Goal: Check status

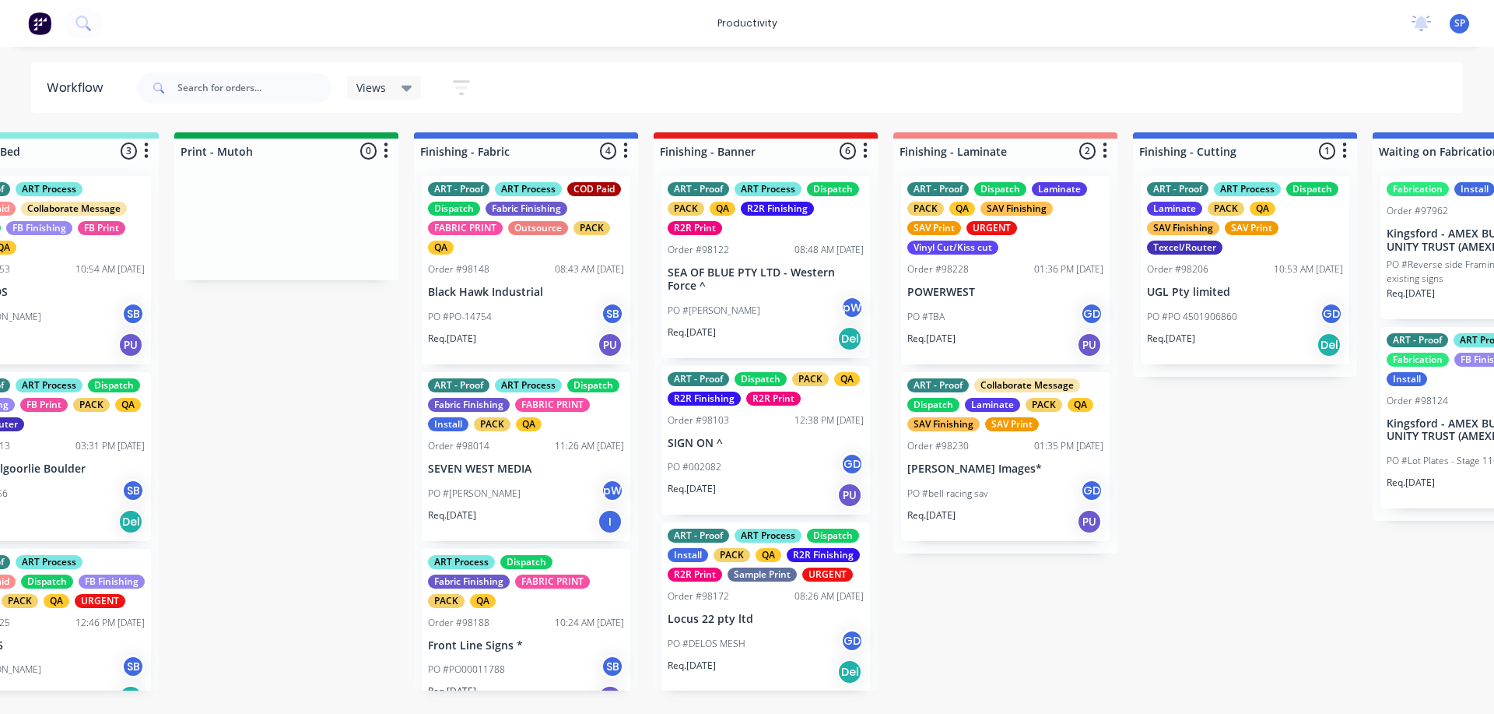
scroll to position [311, 0]
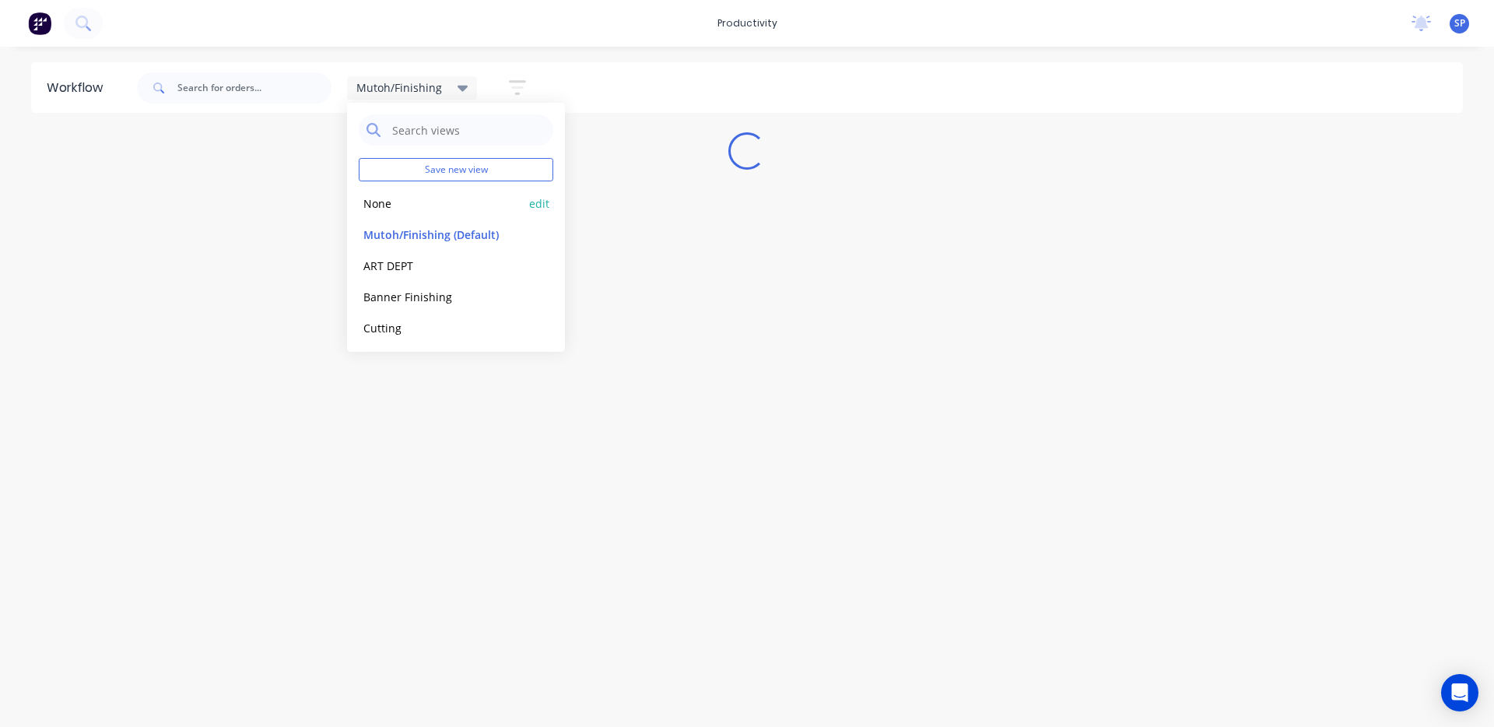
click at [382, 198] on button "None" at bounding box center [442, 204] width 166 height 18
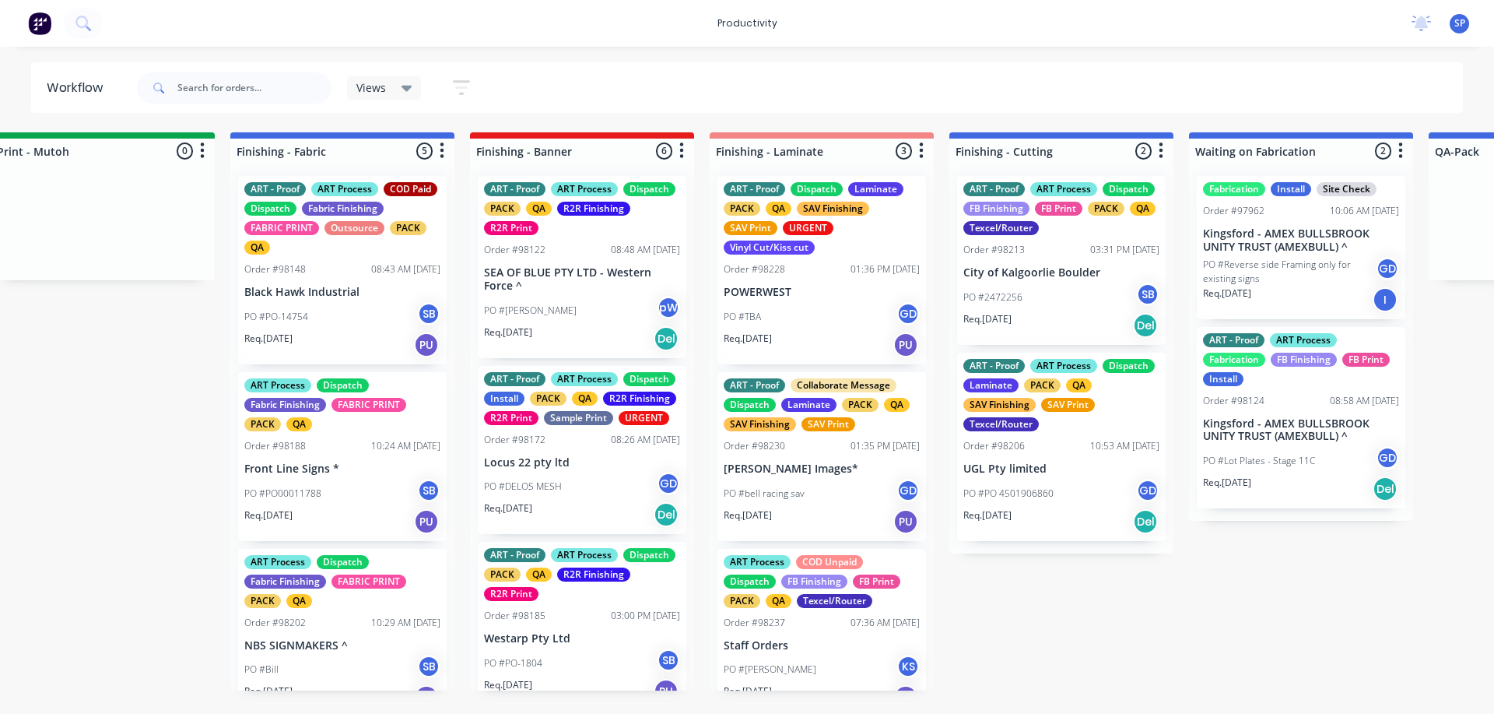
scroll to position [0, 2689]
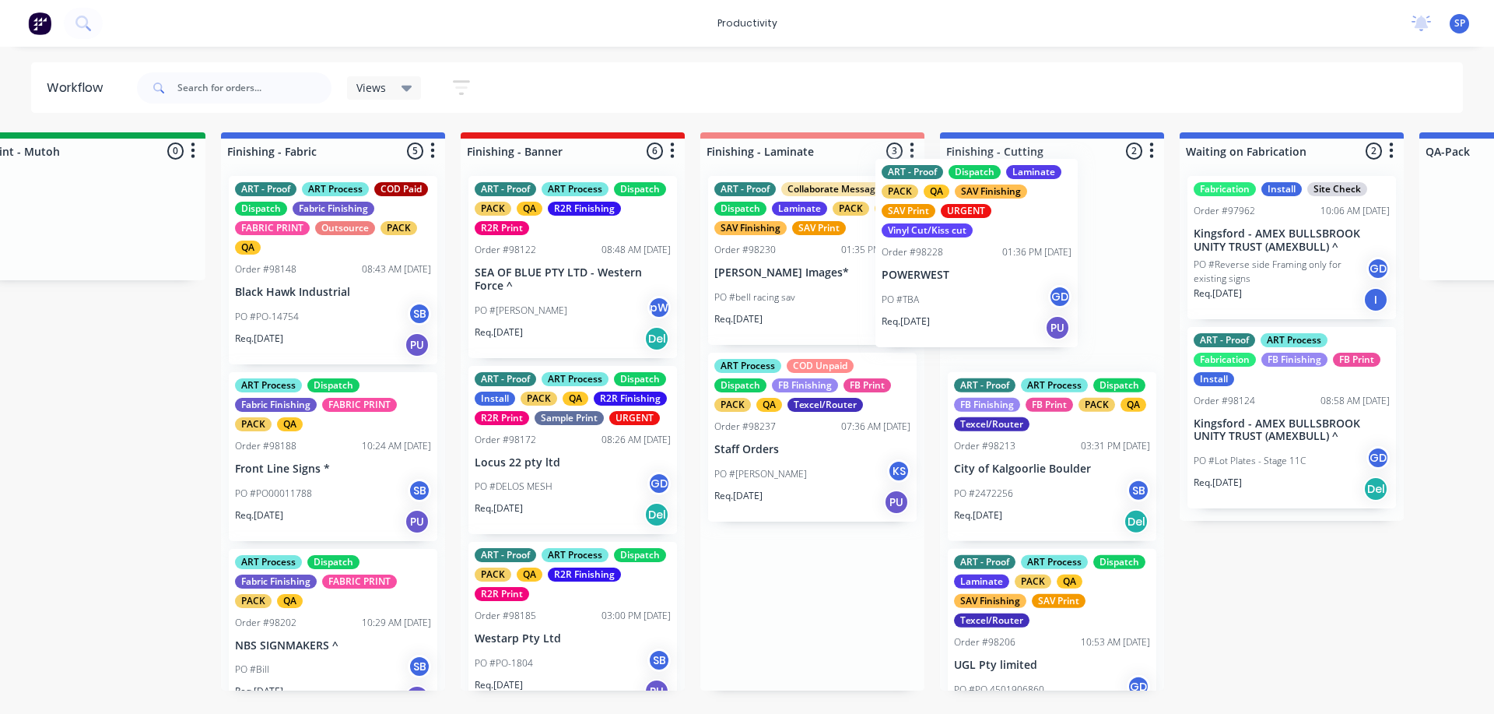
drag, startPoint x: 788, startPoint y: 318, endPoint x: 989, endPoint y: 302, distance: 202.3
click at [998, 297] on div "Submitted 5 Sort By Created date Required date Order number Customer name Most …" at bounding box center [290, 411] width 5982 height 558
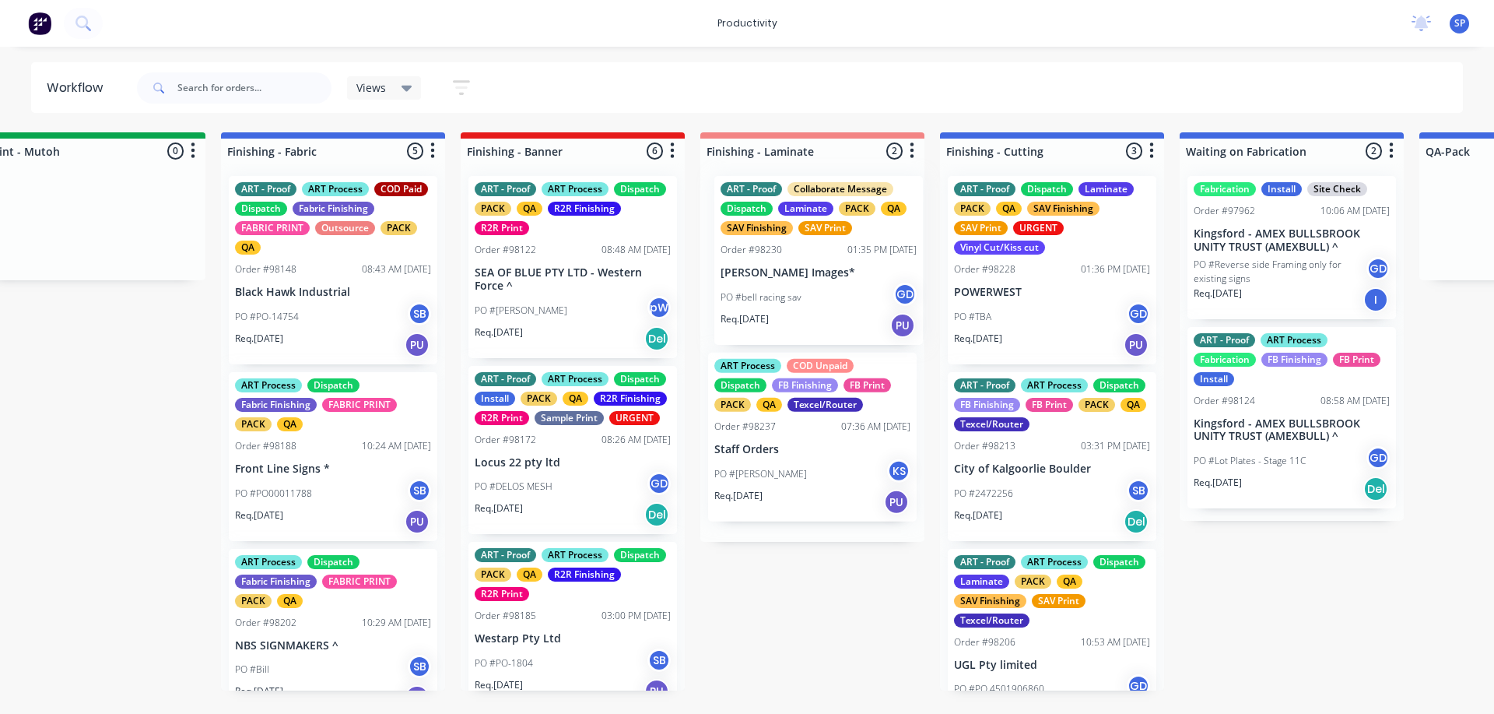
drag, startPoint x: 801, startPoint y: 300, endPoint x: 813, endPoint y: 300, distance: 11.7
click at [813, 300] on div "ART - Proof Collaborate Message Dispatch Laminate PACK QA SAV Finishing SAV Pri…" at bounding box center [813, 352] width 224 height 378
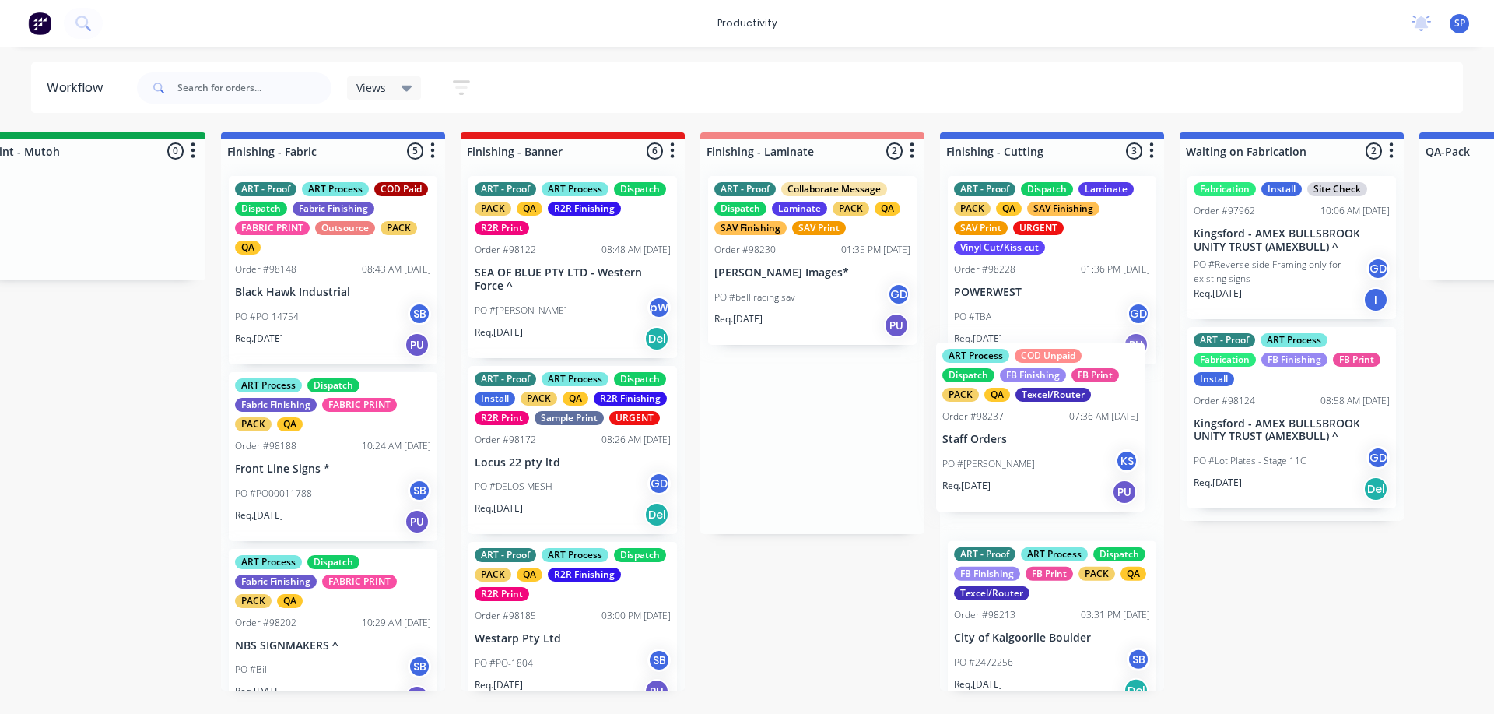
drag, startPoint x: 773, startPoint y: 469, endPoint x: 1007, endPoint y: 455, distance: 234.7
click at [1007, 455] on div "Submitted 5 Sort By Created date Required date Order number Customer name Most …" at bounding box center [290, 411] width 5982 height 558
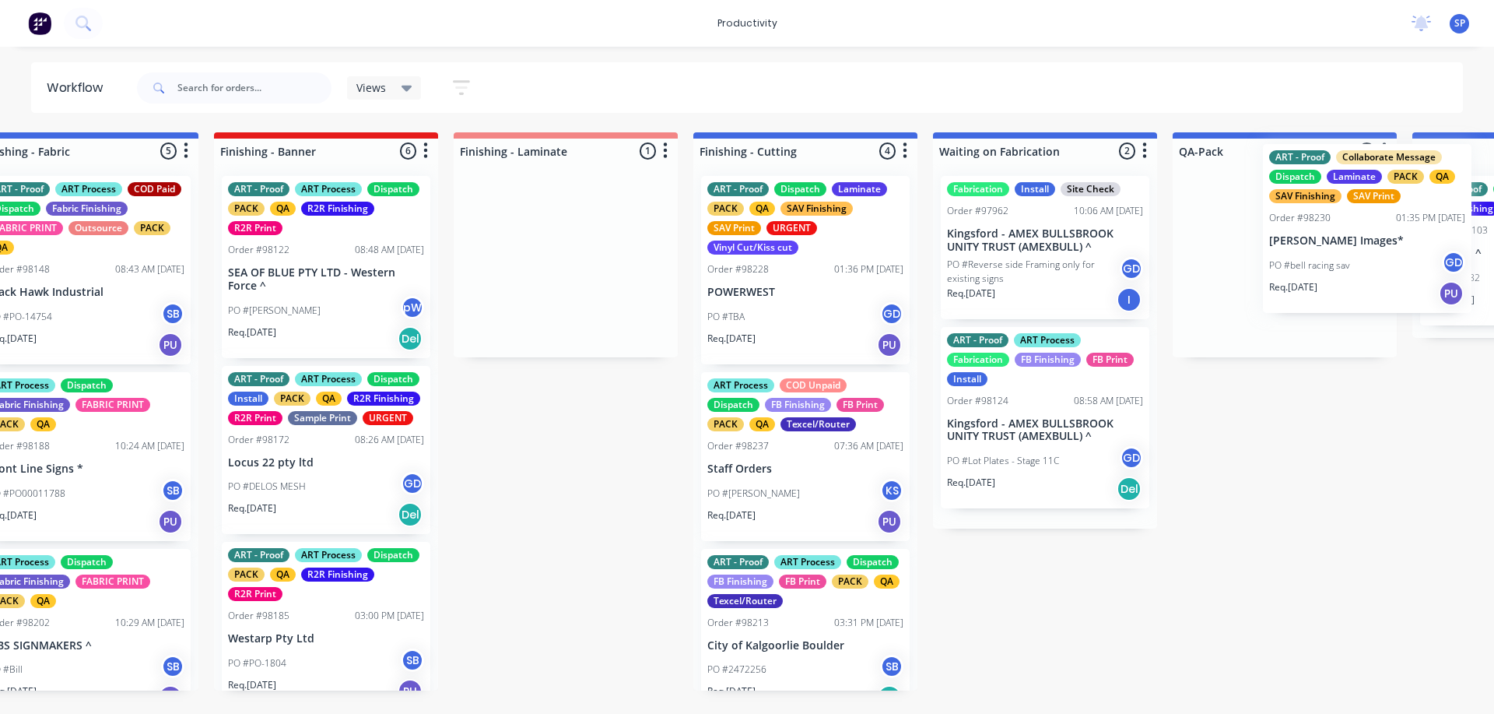
drag, startPoint x: 755, startPoint y: 288, endPoint x: 1293, endPoint y: 265, distance: 538.4
click at [1312, 256] on div "Submitted 5 Sort By Created date Required date Order number Customer name Most …" at bounding box center [43, 411] width 5982 height 558
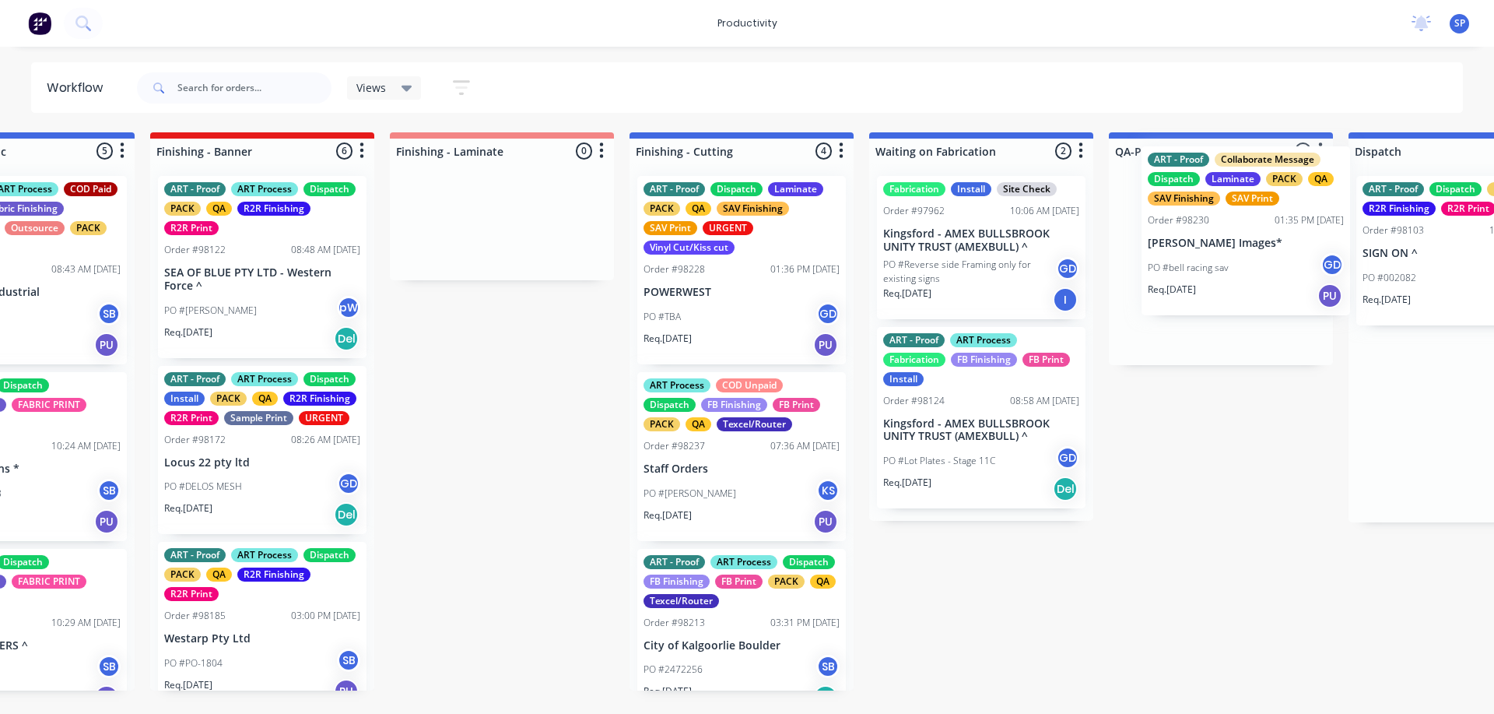
drag, startPoint x: 1433, startPoint y: 282, endPoint x: 1182, endPoint y: 252, distance: 252.4
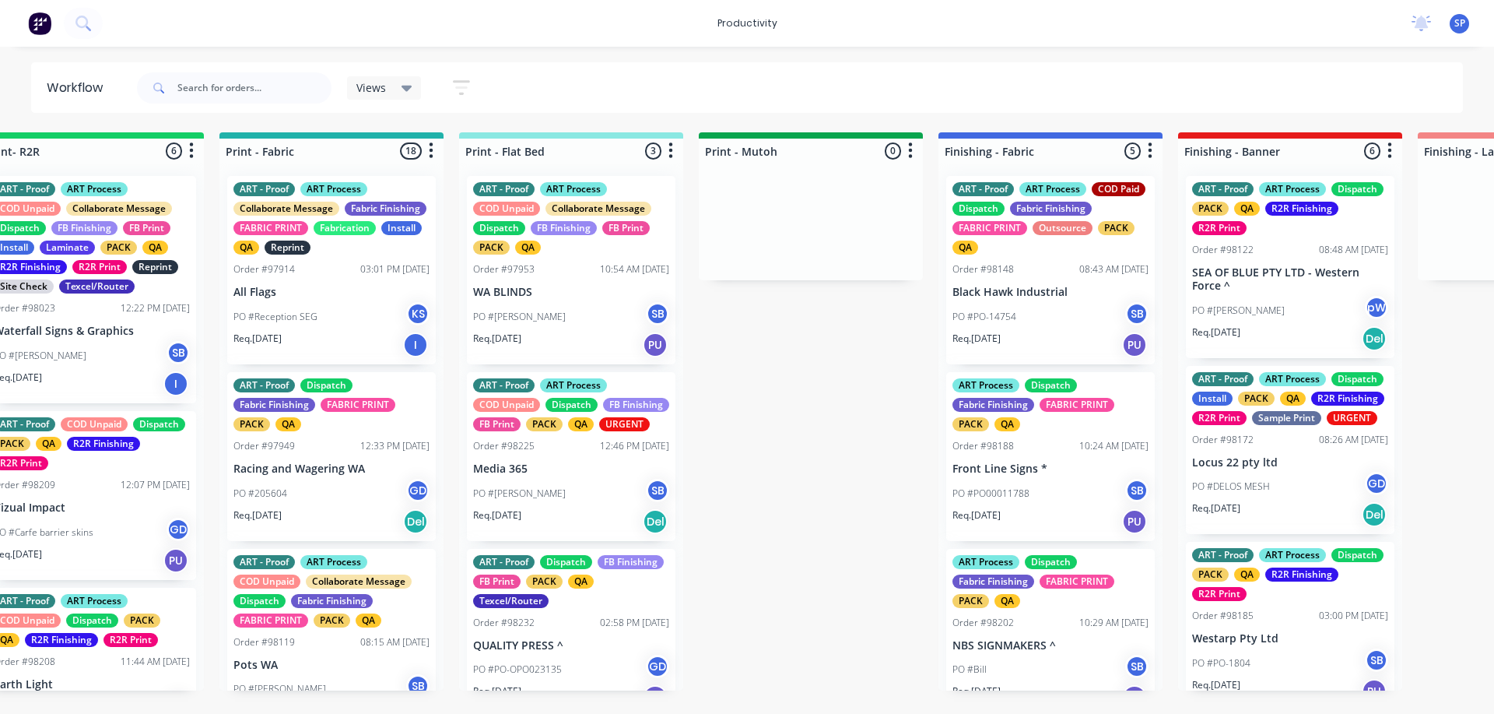
scroll to position [0, 1969]
